Goal: Contribute content: Add original content to the website for others to see

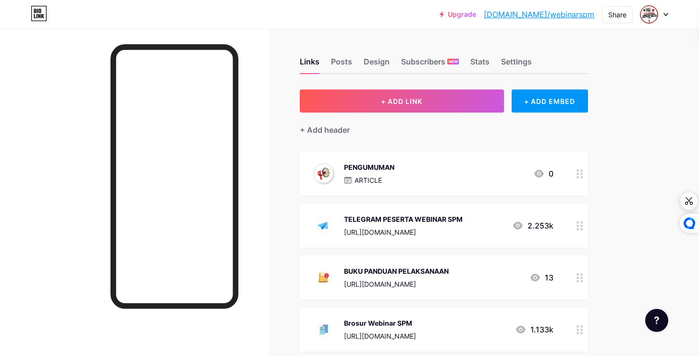
click at [398, 169] on div "PENGUMUMAN ARTICLE 0" at bounding box center [432, 173] width 242 height 25
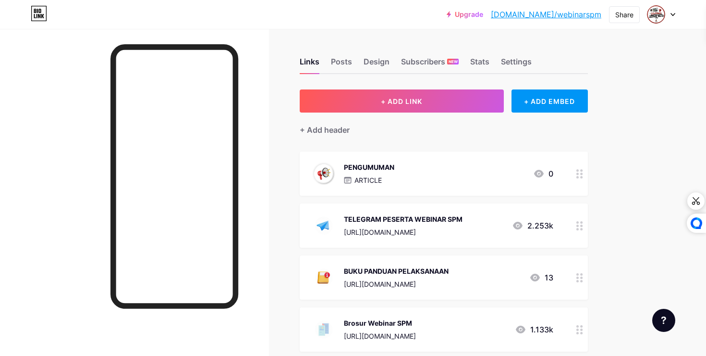
type input "PENGUMUMAN"
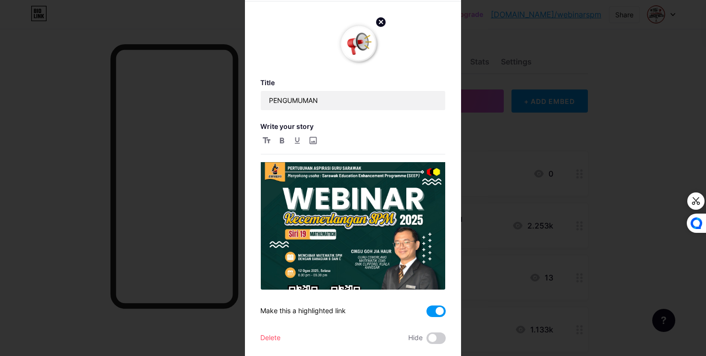
scroll to position [146, 0]
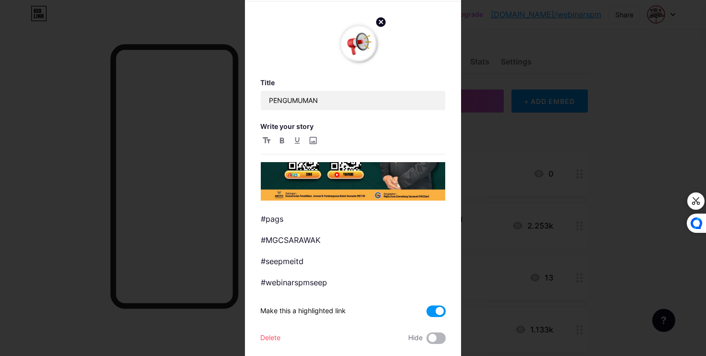
click at [436, 340] on span at bounding box center [436, 338] width 19 height 12
click at [427, 340] on input "checkbox" at bounding box center [427, 340] width 0 height 0
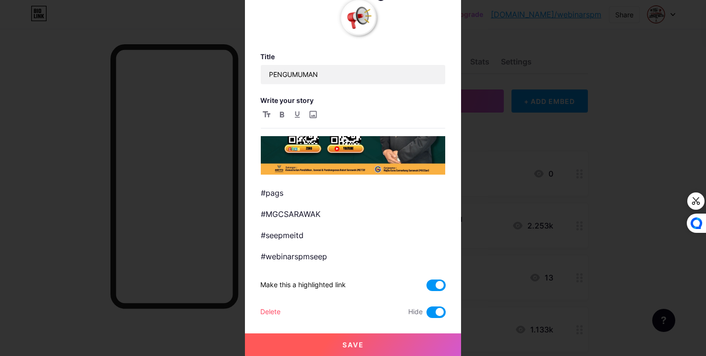
click at [346, 342] on span "Save" at bounding box center [354, 344] width 22 height 8
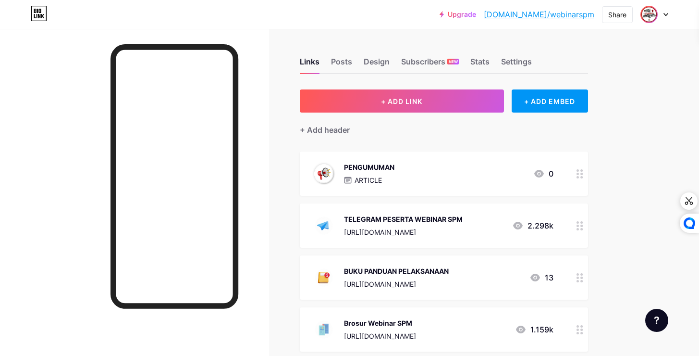
click at [652, 8] on img at bounding box center [648, 14] width 15 height 15
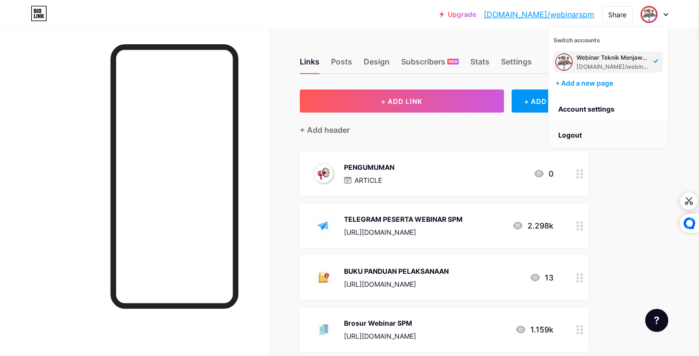
click at [581, 135] on li "Logout" at bounding box center [608, 135] width 119 height 26
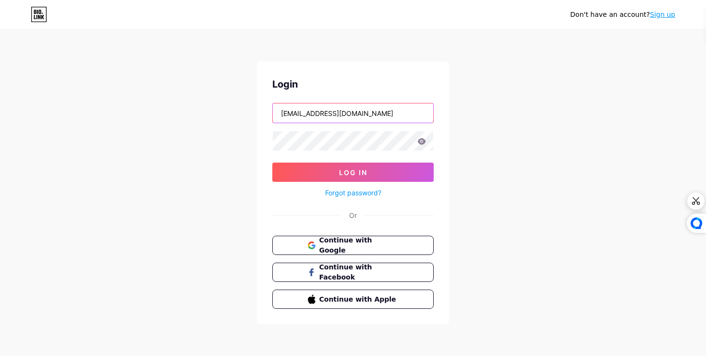
click at [344, 115] on input "[EMAIL_ADDRESS][DOMAIN_NAME]" at bounding box center [353, 112] width 160 height 19
type input "[EMAIL_ADDRESS][DOMAIN_NAME]"
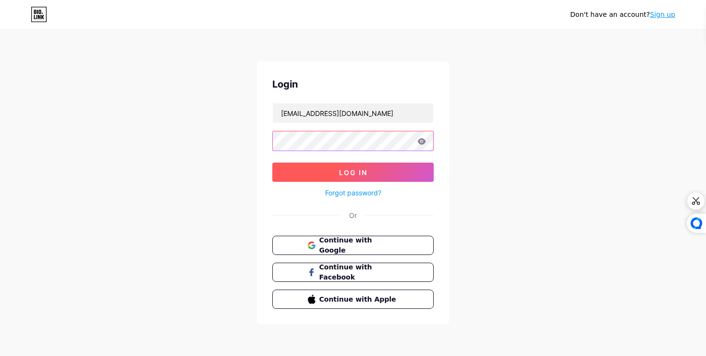
click at [337, 174] on button "Log In" at bounding box center [352, 171] width 161 height 19
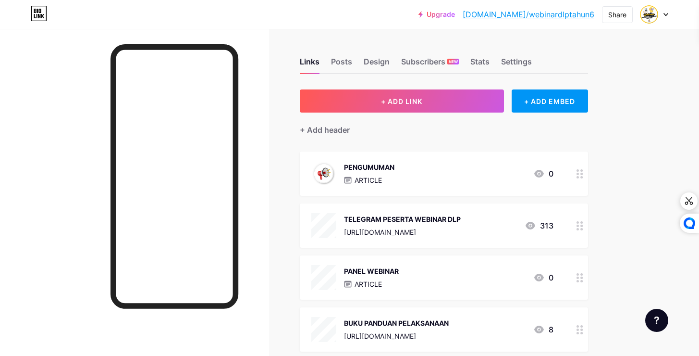
click at [419, 163] on div "PENGUMUMAN ARTICLE 0" at bounding box center [432, 173] width 242 height 25
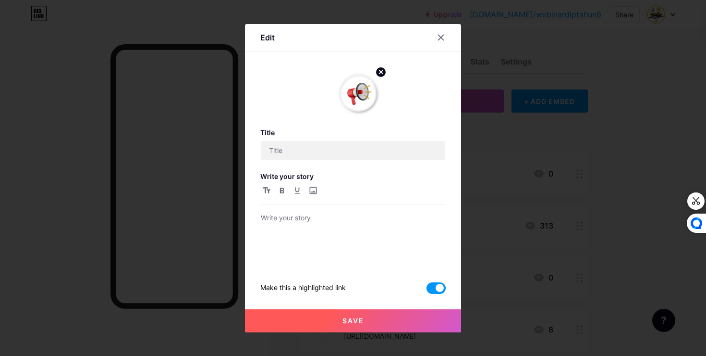
type input "PENGUMUMAN"
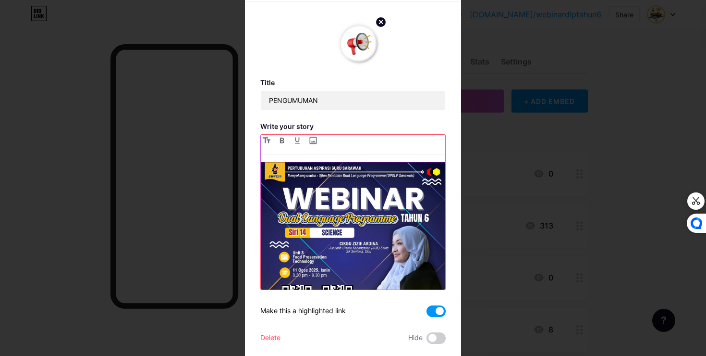
click at [362, 190] on img at bounding box center [353, 254] width 185 height 185
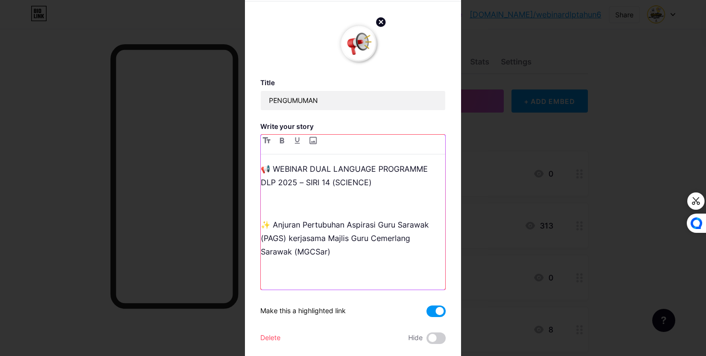
click at [362, 190] on div "📢 WEBINAR DUAL LANGUAGE PROGRAMME DLP 2025 – SIRI 14 (SCIENCE) ✨ Anjuran Pertub…" at bounding box center [353, 225] width 185 height 127
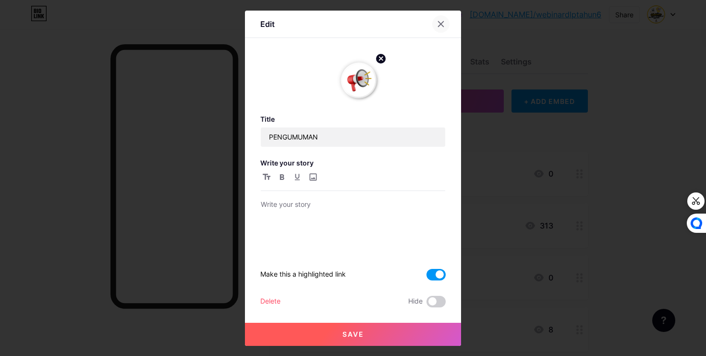
click at [437, 25] on icon at bounding box center [441, 24] width 8 height 8
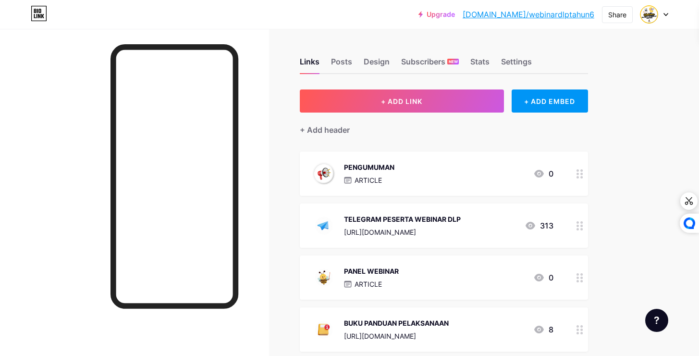
click at [429, 182] on div "PENGUMUMAN ARTICLE 0" at bounding box center [432, 173] width 242 height 25
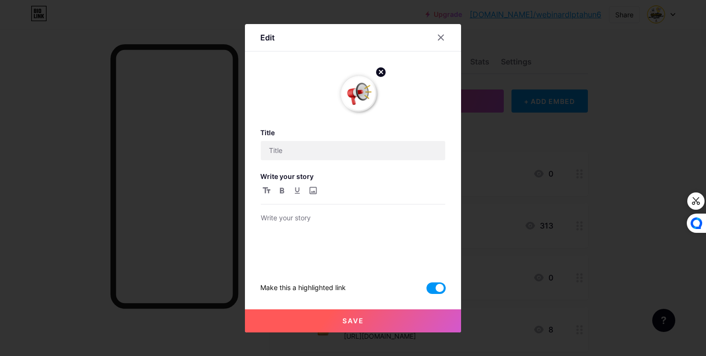
type input "PENGUMUMAN"
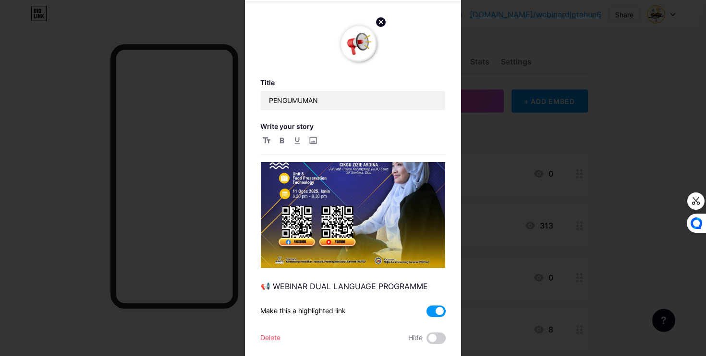
scroll to position [75, 0]
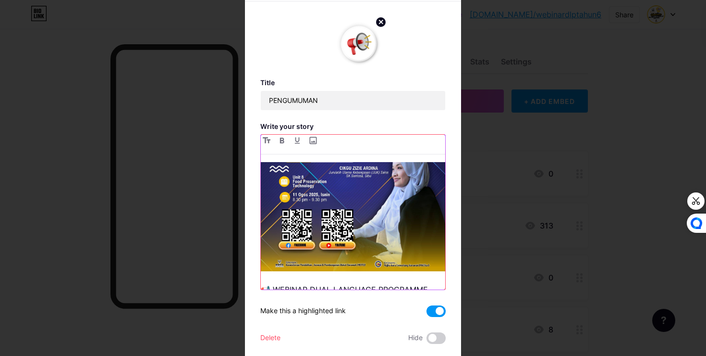
click at [319, 204] on img at bounding box center [353, 178] width 185 height 185
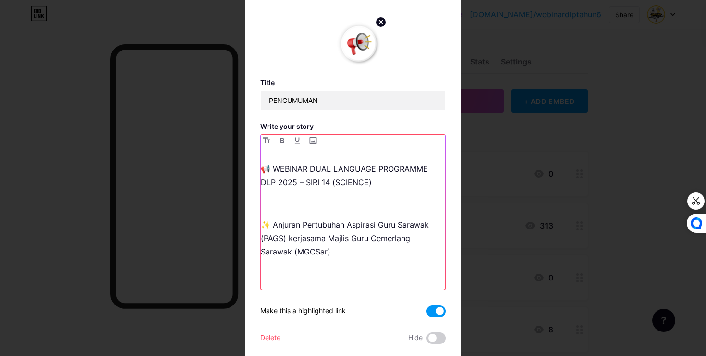
click at [319, 204] on p at bounding box center [353, 203] width 185 height 13
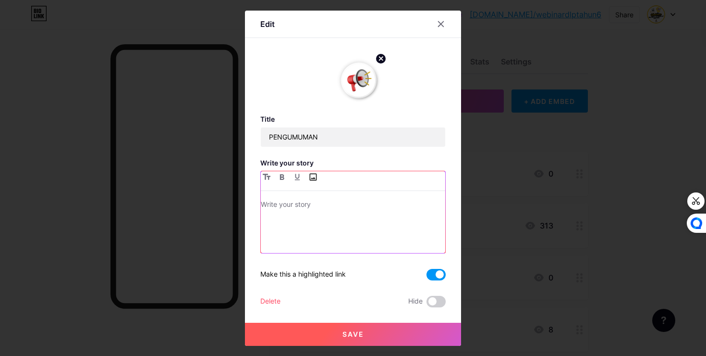
click at [310, 174] on input "file" at bounding box center [313, 177] width 12 height 12
type input "C:\fakepath\WhatsApp Image [DATE] 16.12.14.jpeg"
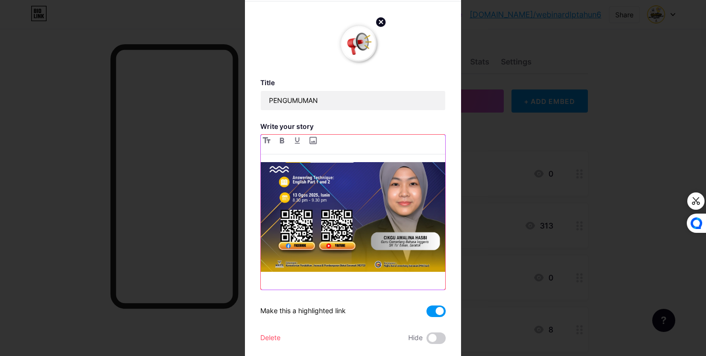
scroll to position [725, 0]
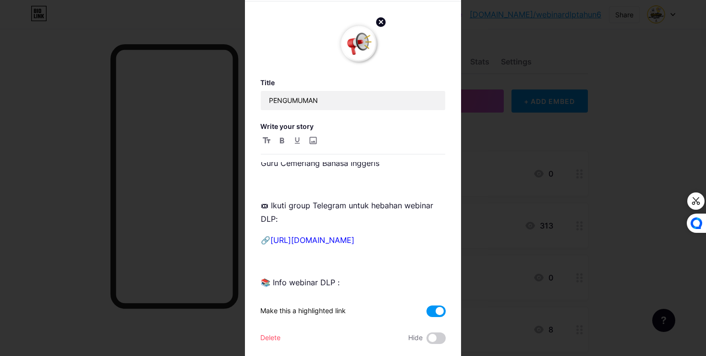
click at [431, 314] on span at bounding box center [436, 311] width 19 height 12
click at [427, 313] on input "checkbox" at bounding box center [427, 313] width 0 height 0
click at [431, 308] on span at bounding box center [436, 311] width 19 height 12
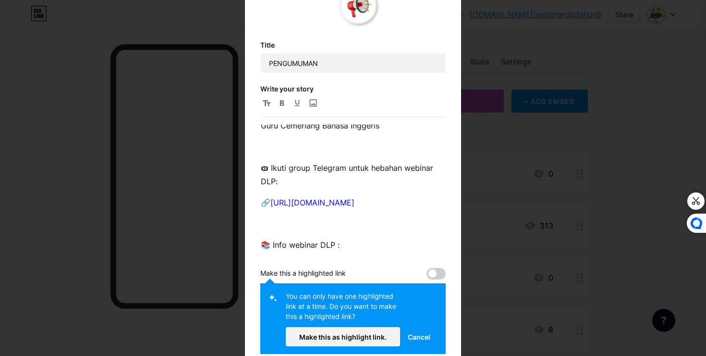
scroll to position [63, 0]
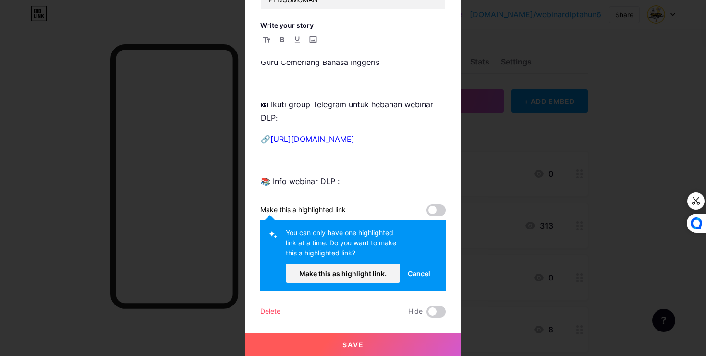
click at [408, 273] on span "Cancel" at bounding box center [419, 273] width 23 height 10
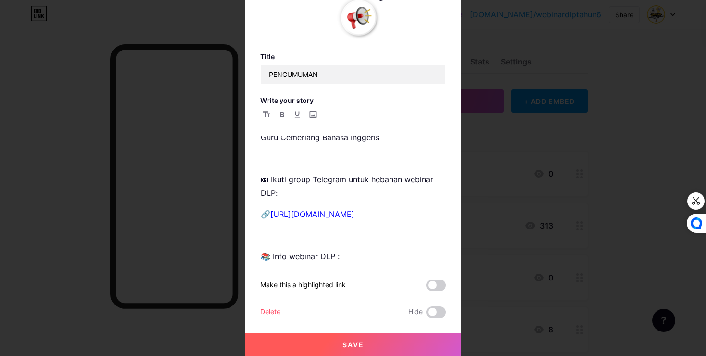
click at [434, 283] on span at bounding box center [436, 285] width 19 height 12
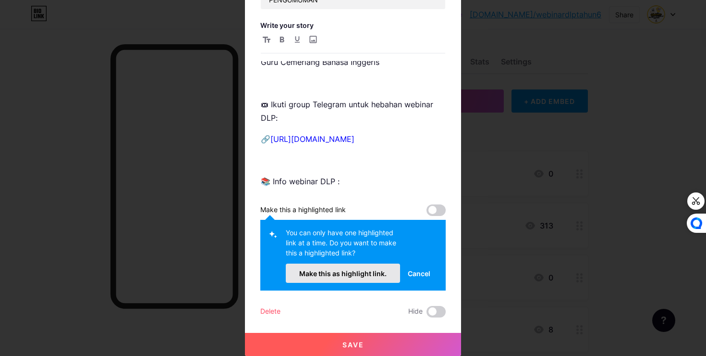
click at [360, 271] on span "Make this as highlight link." at bounding box center [342, 273] width 87 height 8
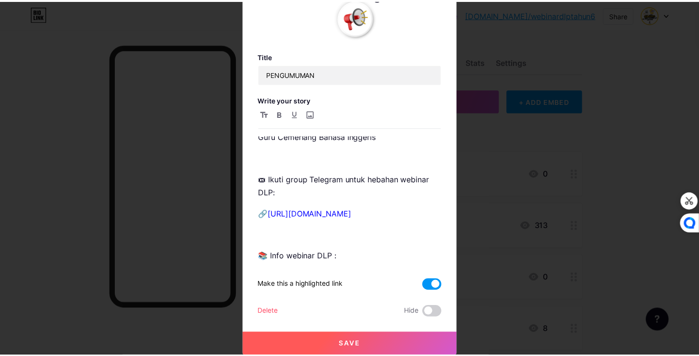
scroll to position [26, 0]
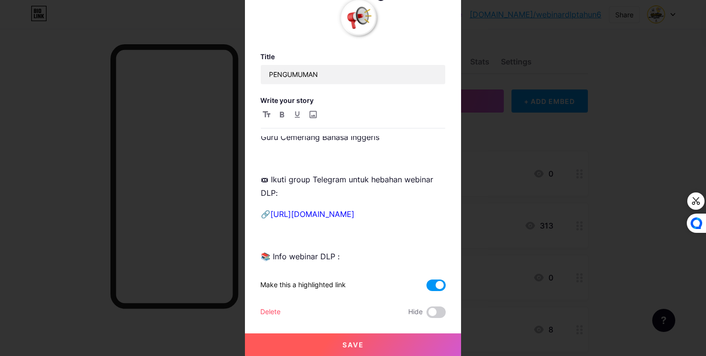
click at [375, 344] on button "Save" at bounding box center [353, 344] width 216 height 23
